Goal: Transaction & Acquisition: Purchase product/service

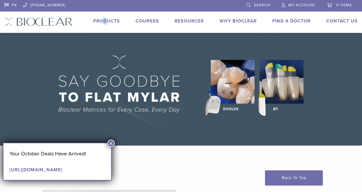
drag, startPoint x: 107, startPoint y: 18, endPoint x: 103, endPoint y: 20, distance: 4.4
click at [103, 20] on li "Products" at bounding box center [106, 21] width 27 height 7
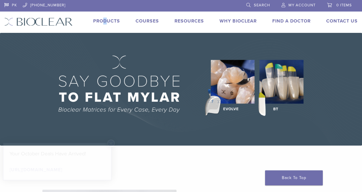
click at [103, 20] on link "Products" at bounding box center [106, 21] width 27 height 6
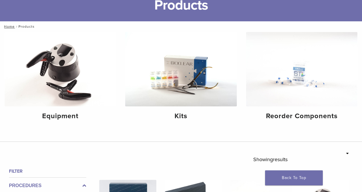
scroll to position [44, 0]
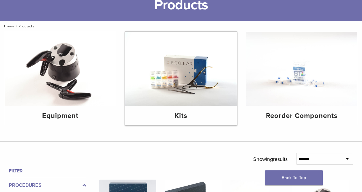
click at [178, 69] on img at bounding box center [180, 69] width 111 height 74
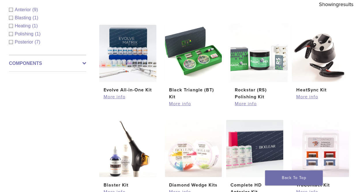
scroll to position [110, 0]
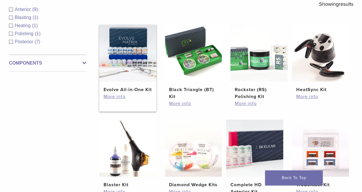
click at [146, 59] on img at bounding box center [127, 53] width 57 height 57
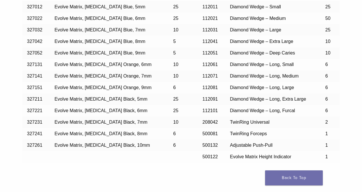
scroll to position [517, 0]
